Goal: Information Seeking & Learning: Learn about a topic

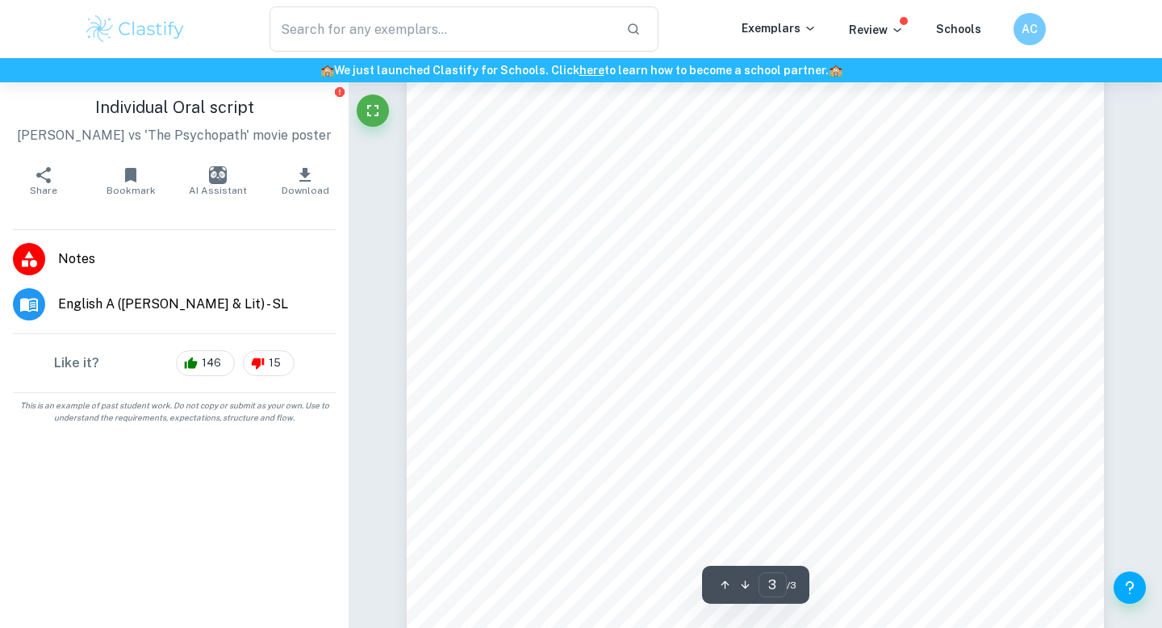
scroll to position [2181, 0]
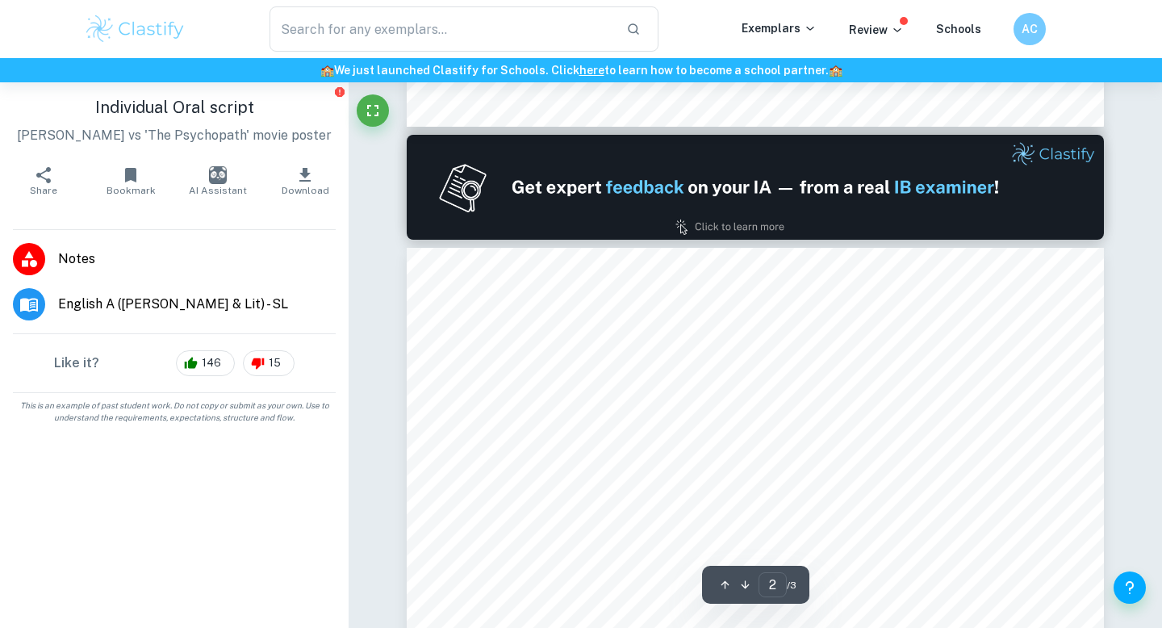
type input "1"
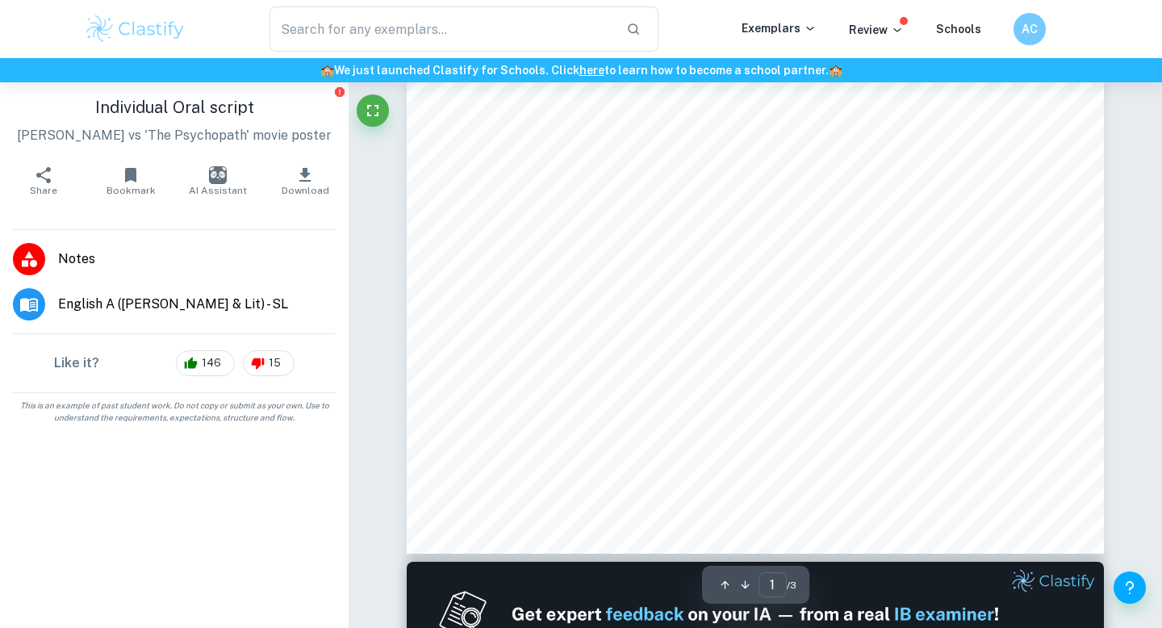
scroll to position [94, 0]
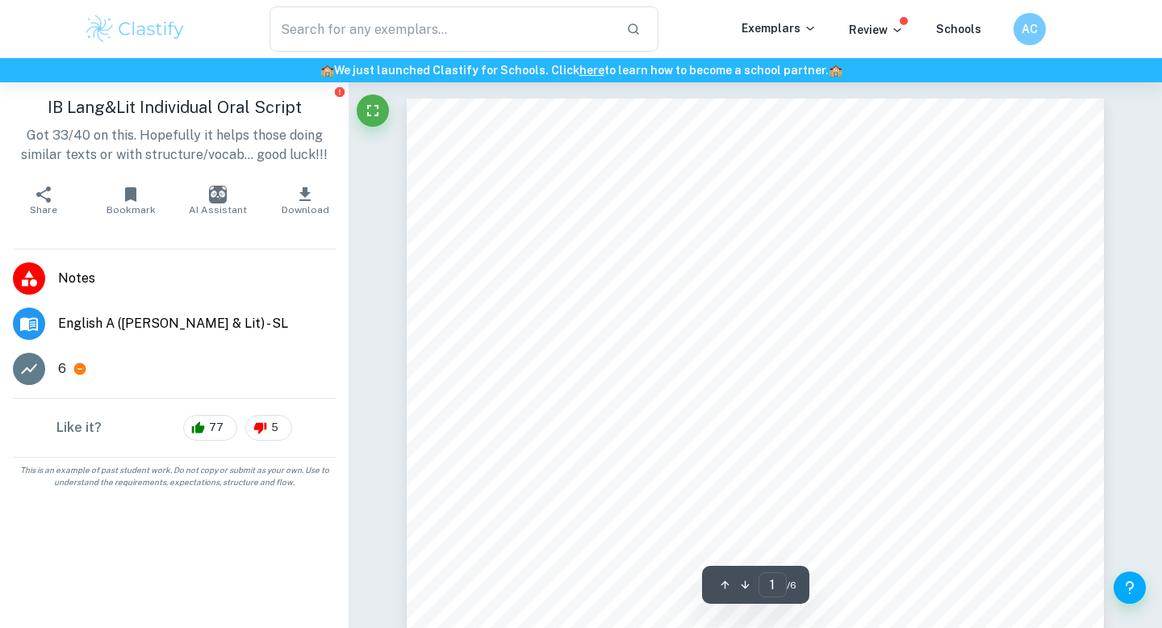
scroll to position [15, 0]
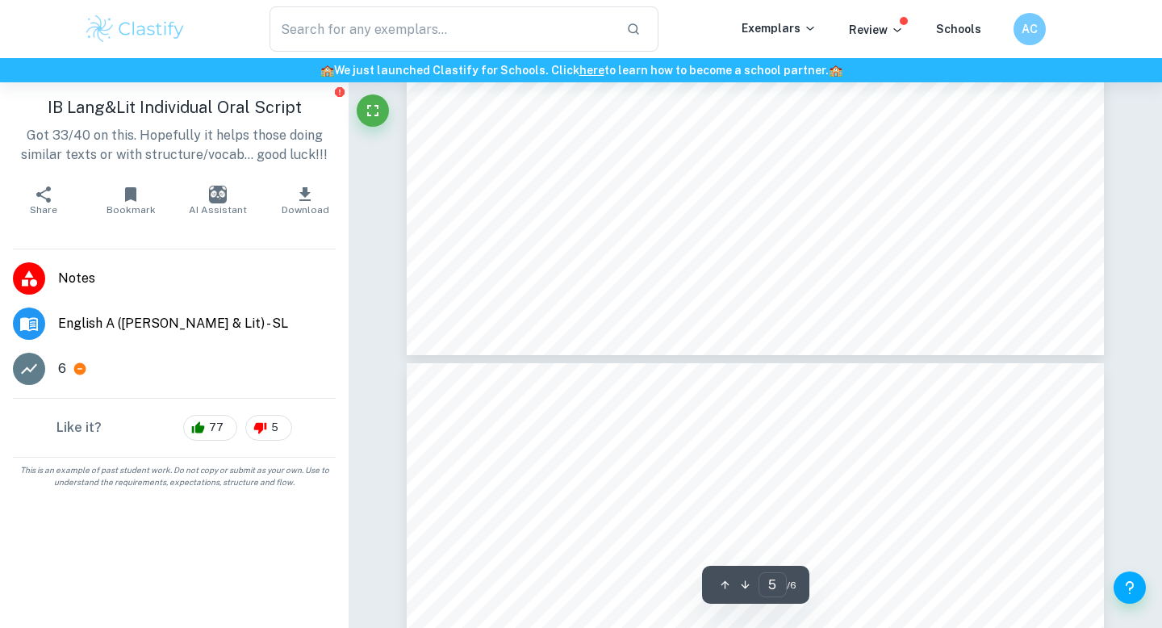
type input "6"
